Goal: Information Seeking & Learning: Compare options

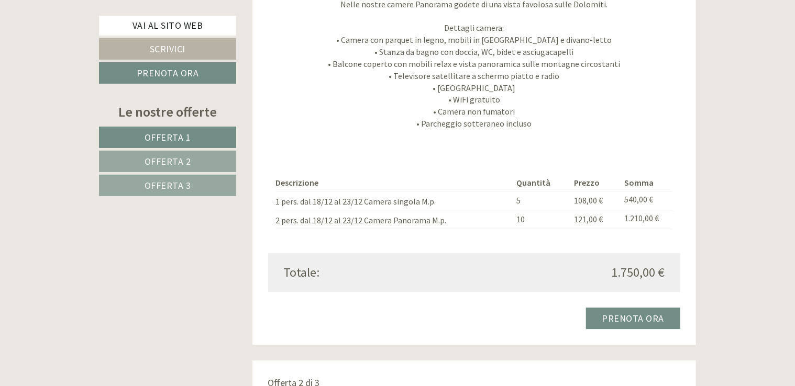
scroll to position [1414, 0]
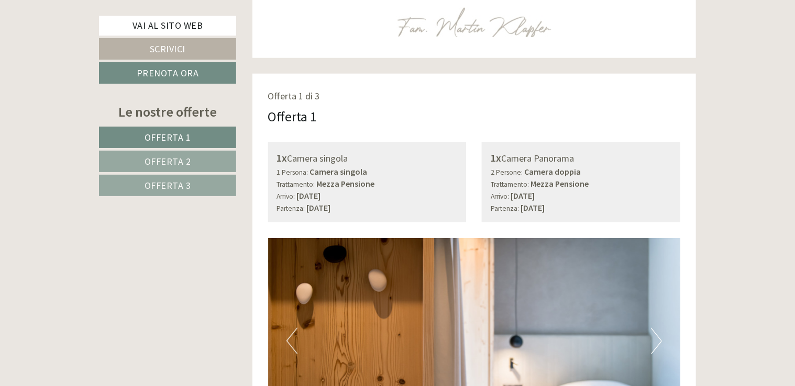
click at [164, 180] on span "Offerta 3" at bounding box center [168, 186] width 47 height 12
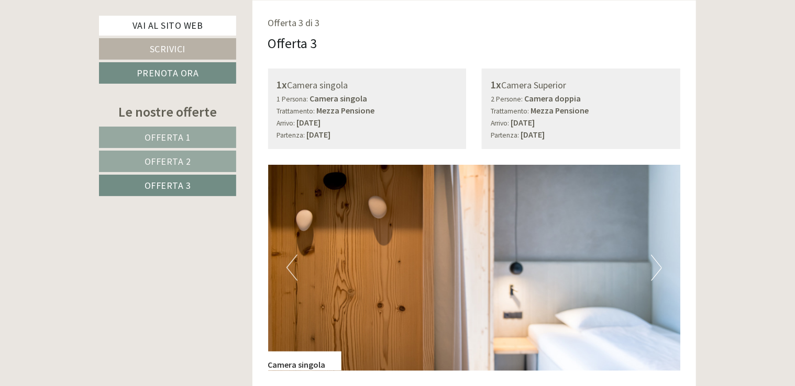
click at [168, 160] on span "Offerta 2" at bounding box center [168, 162] width 47 height 12
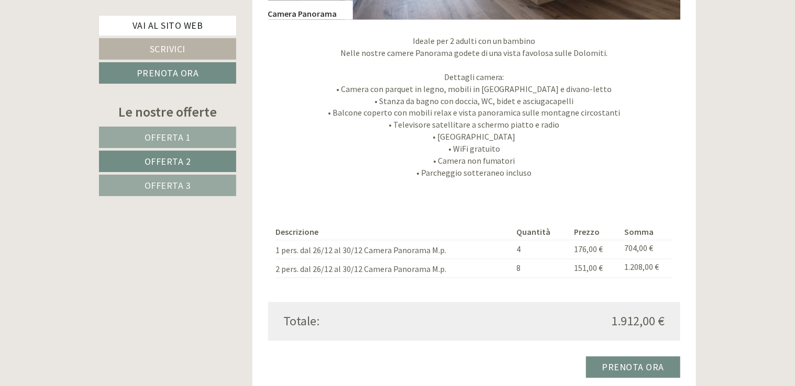
scroll to position [1016, 0]
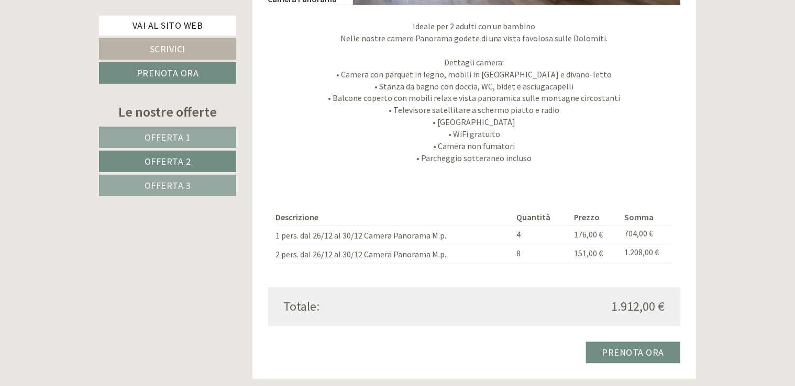
click at [174, 139] on span "Offerta 1" at bounding box center [168, 137] width 47 height 12
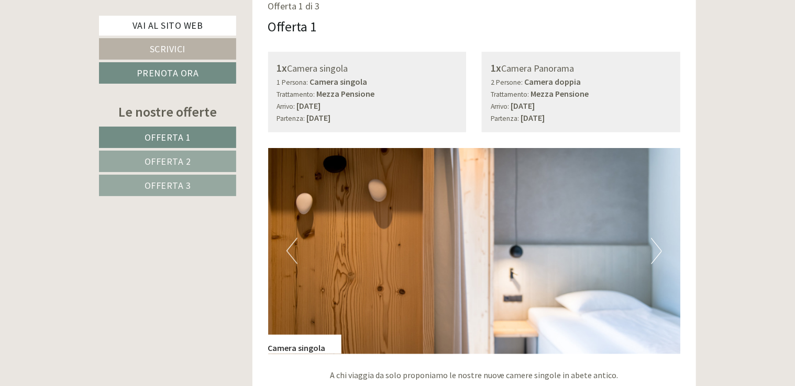
scroll to position [649, 0]
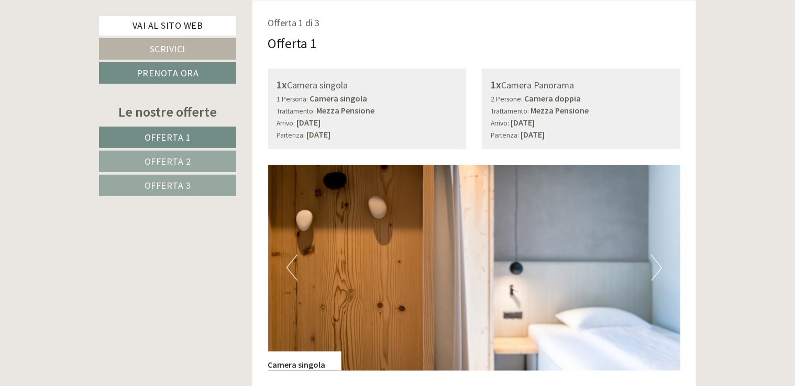
click at [188, 161] on span "Offerta 2" at bounding box center [168, 162] width 47 height 12
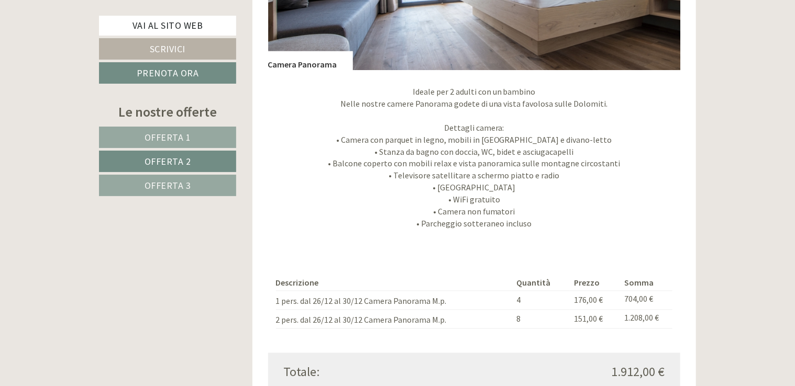
scroll to position [963, 0]
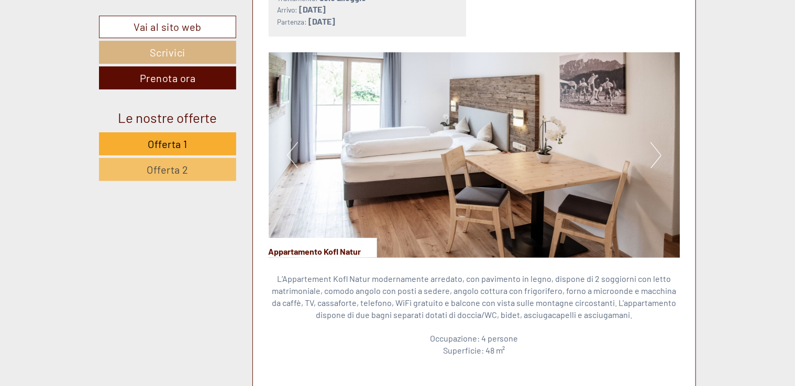
scroll to position [681, 0]
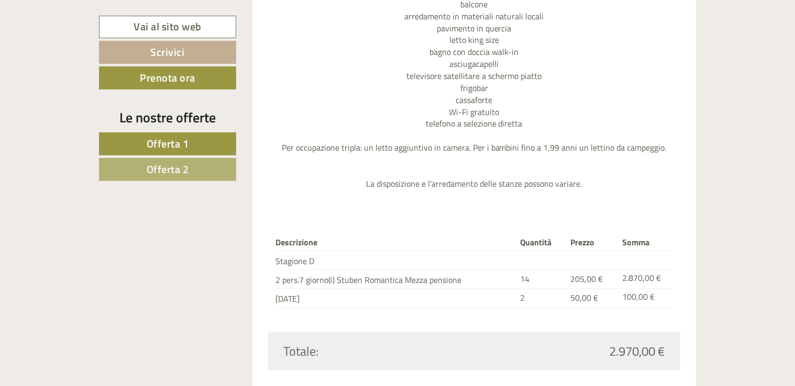
scroll to position [1257, 0]
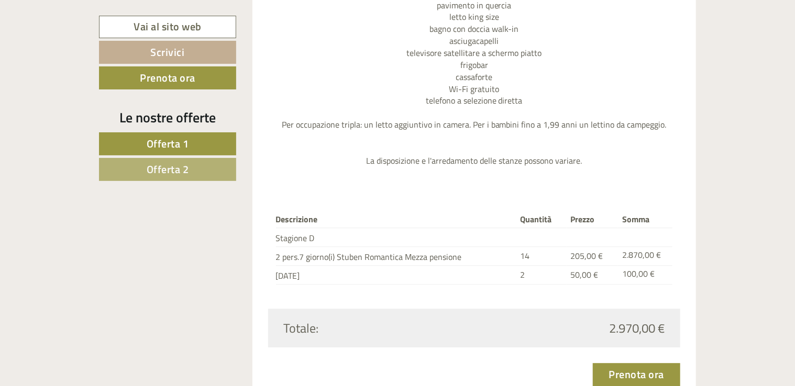
click at [176, 141] on span "Offerta 1" at bounding box center [168, 144] width 42 height 16
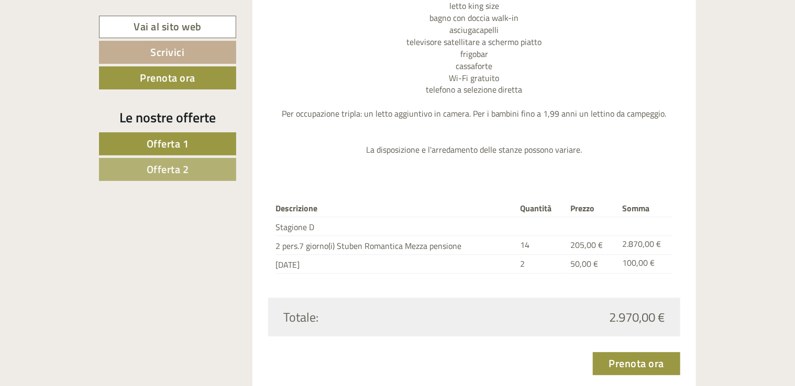
scroll to position [1269, 0]
click at [187, 167] on span "Offerta 2" at bounding box center [168, 169] width 42 height 16
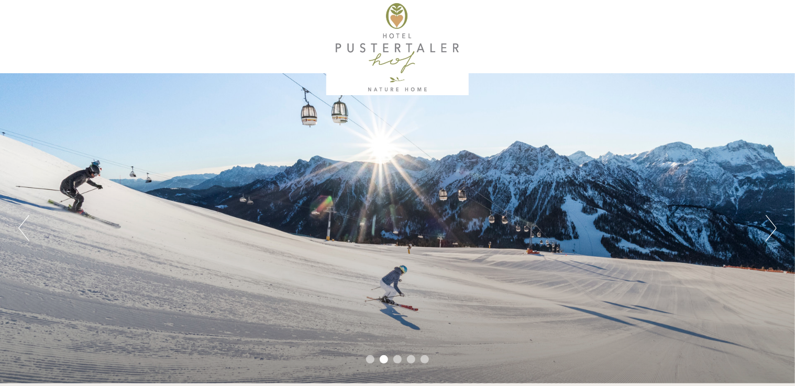
scroll to position [0, 0]
